Goal: Navigation & Orientation: Find specific page/section

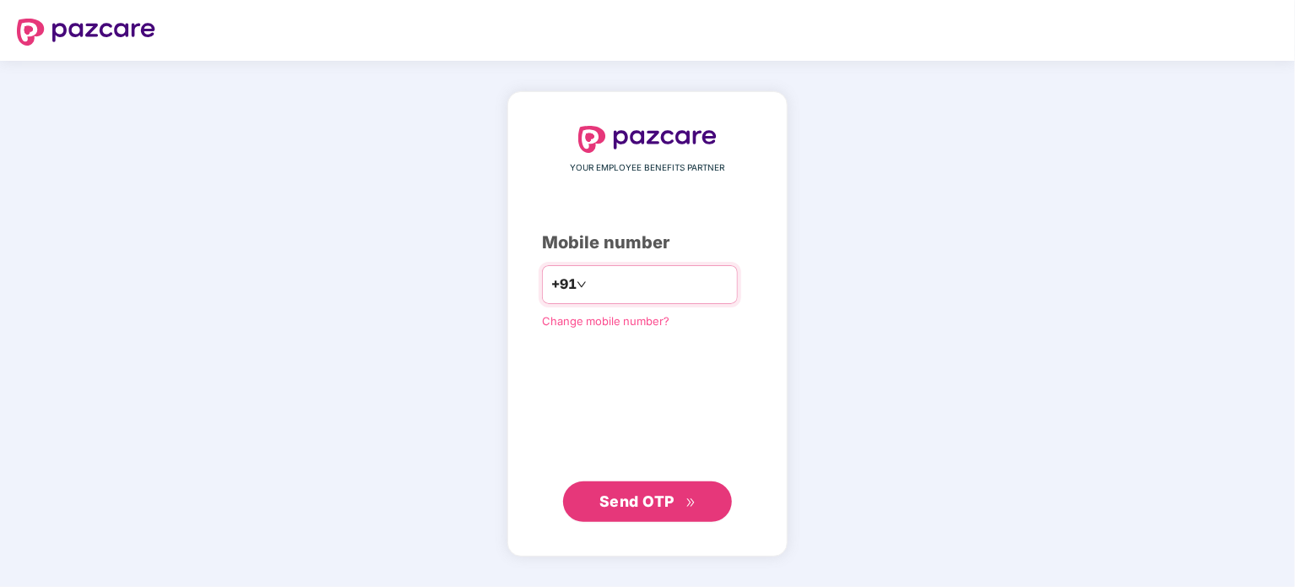
type input "**********"
click at [642, 509] on span "Send OTP" at bounding box center [647, 502] width 97 height 24
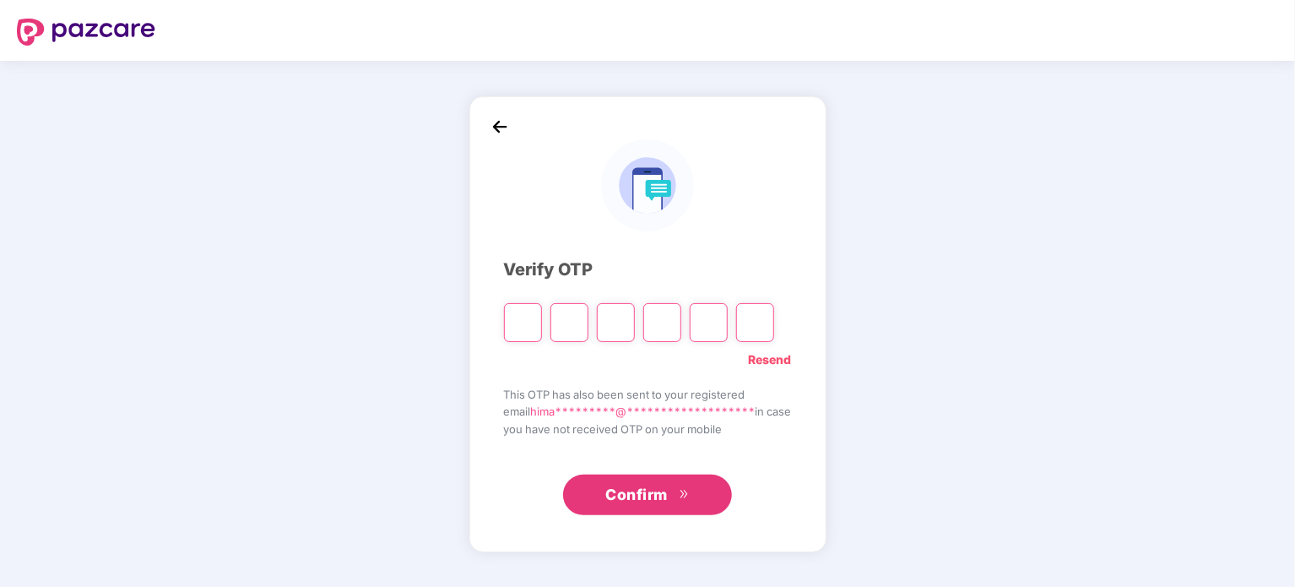
type input "*"
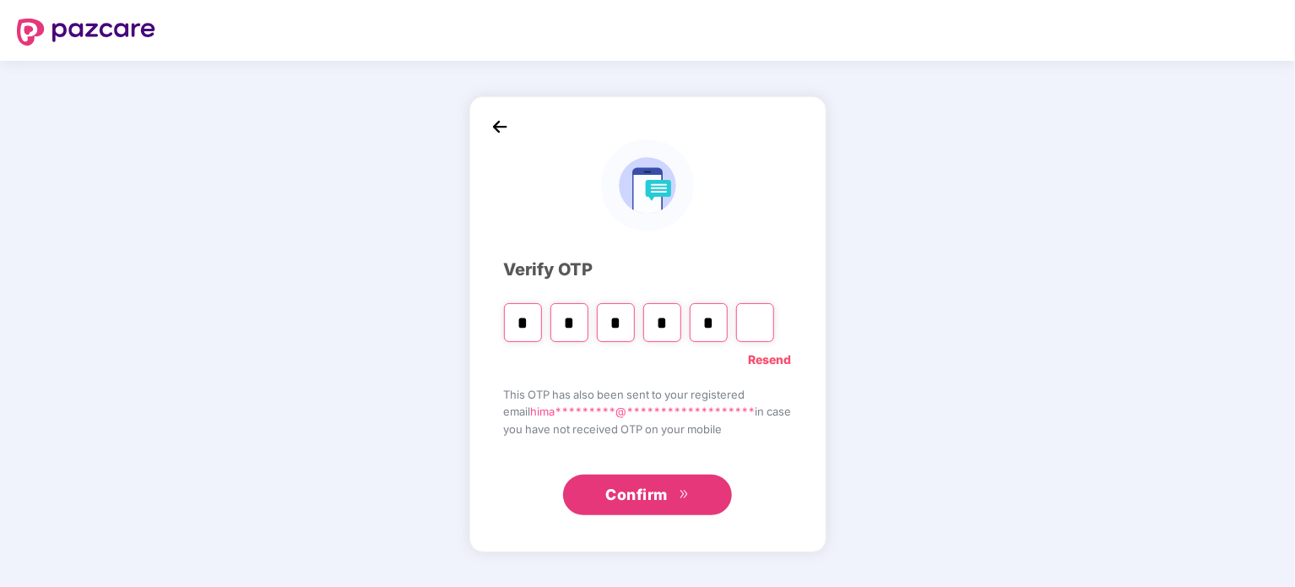
type input "*"
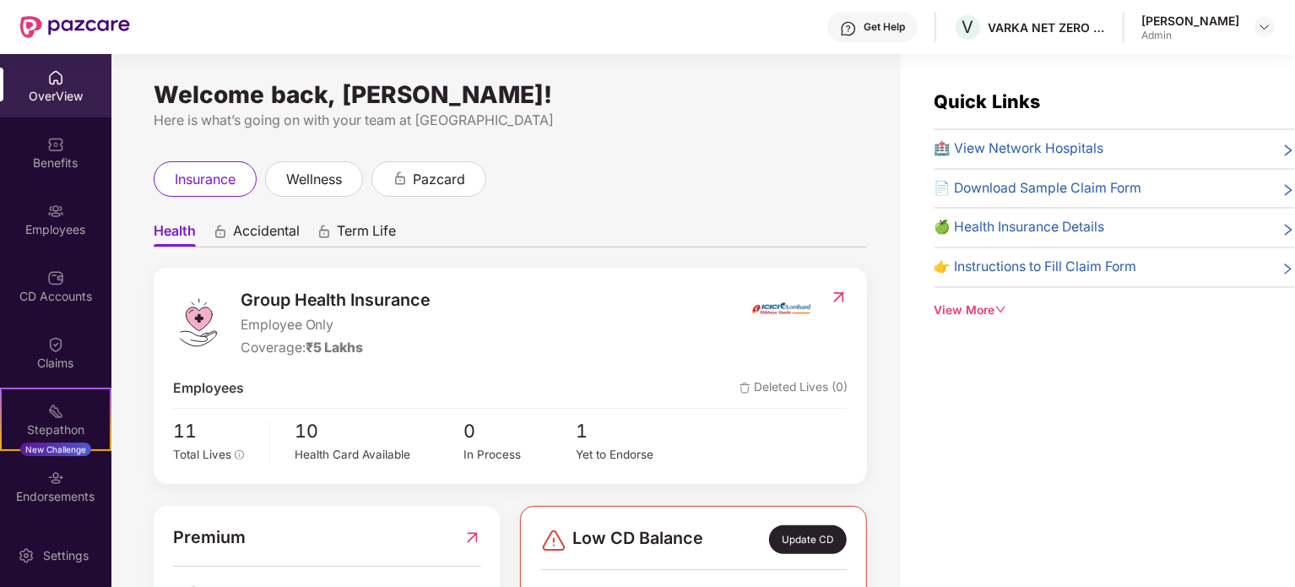
click at [1152, 472] on div "Quick Links 🏥 View Network Hospitals 📄 Download Sample Claim Form 🍏 Health Insu…" at bounding box center [1098, 347] width 394 height 587
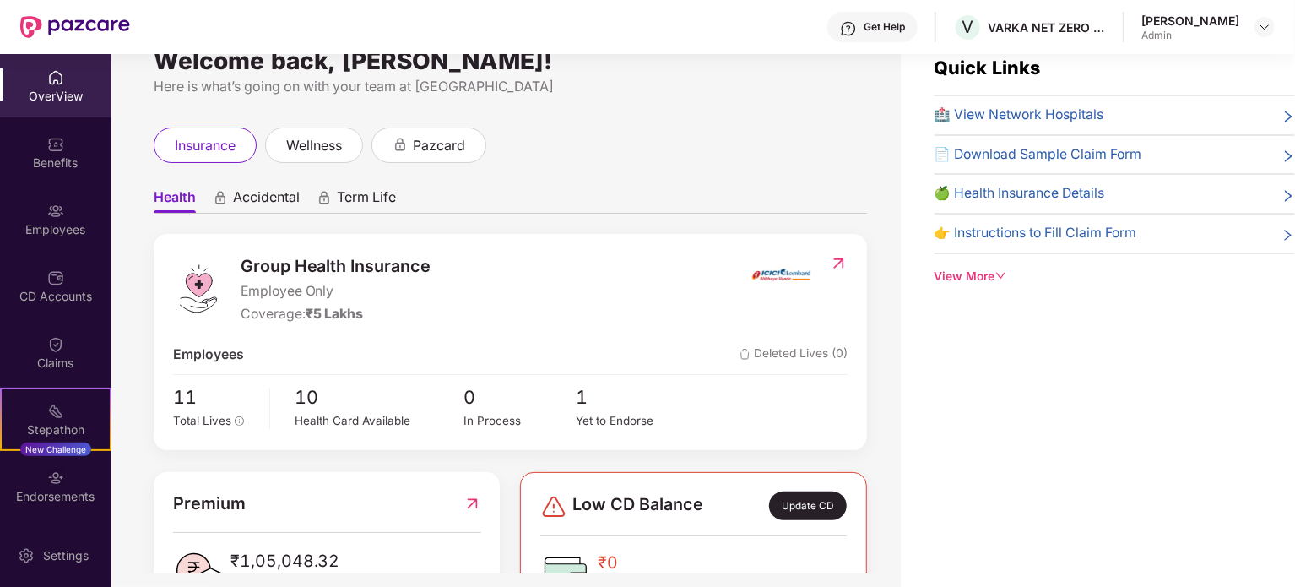
scroll to position [54, 0]
